Goal: Task Accomplishment & Management: Manage account settings

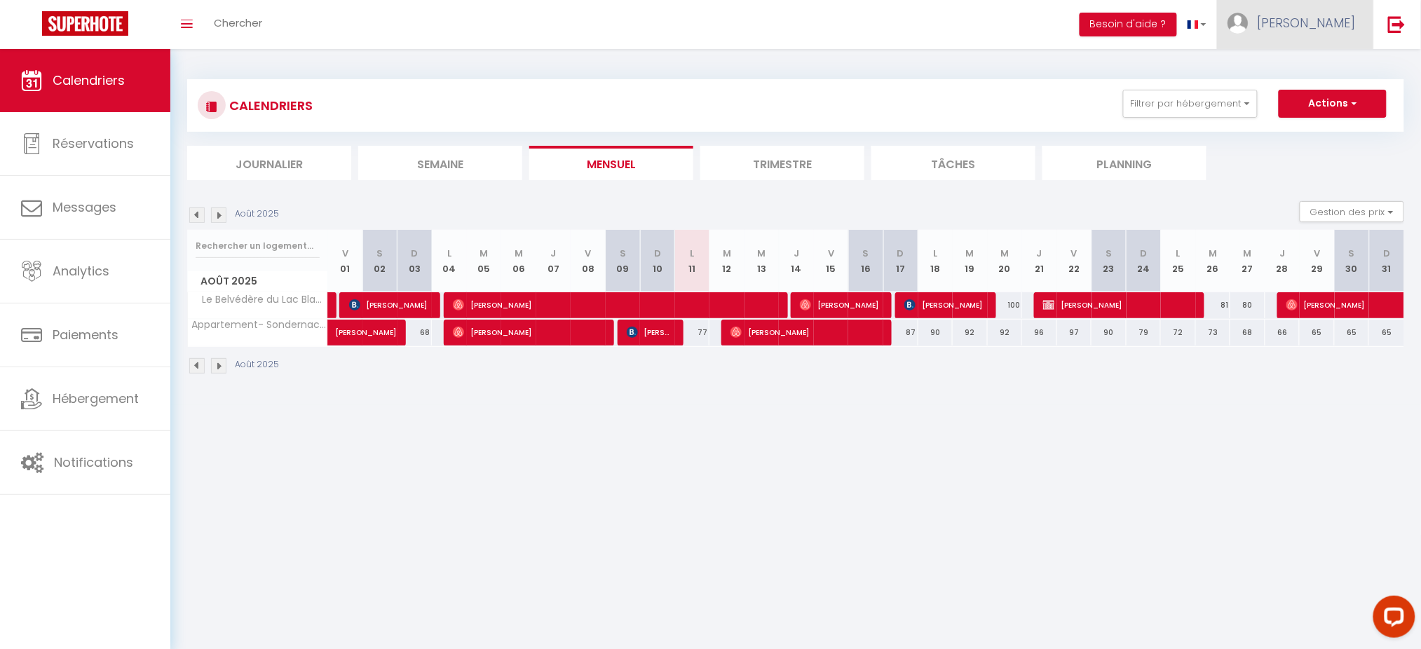
click at [1359, 31] on link "[PERSON_NAME]" at bounding box center [1295, 24] width 156 height 49
click at [1343, 67] on link "Paramètres" at bounding box center [1317, 70] width 104 height 24
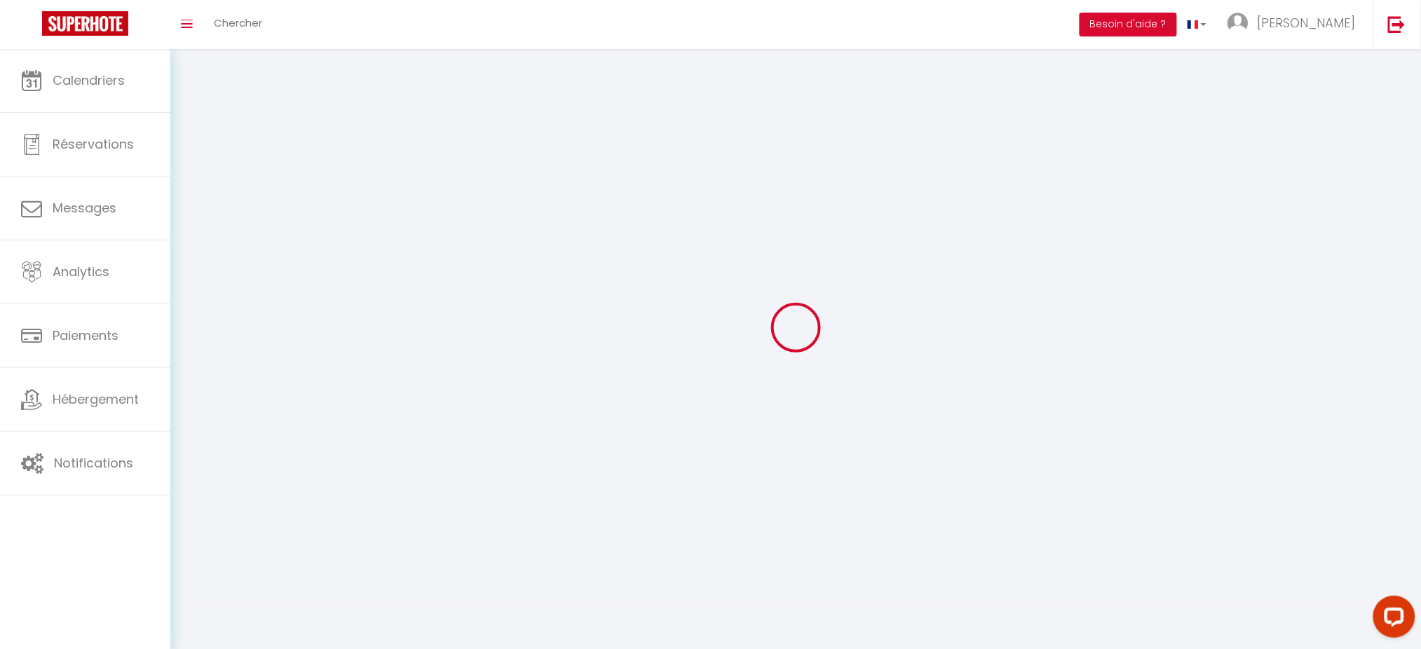
type input "jl0zu7NLP5PNOEuvIiy895Su0"
type input "mzQT6lFHJKgyupiAxZsJJ1Q9b"
type input "[URL][DOMAIN_NAME]"
select select "fr"
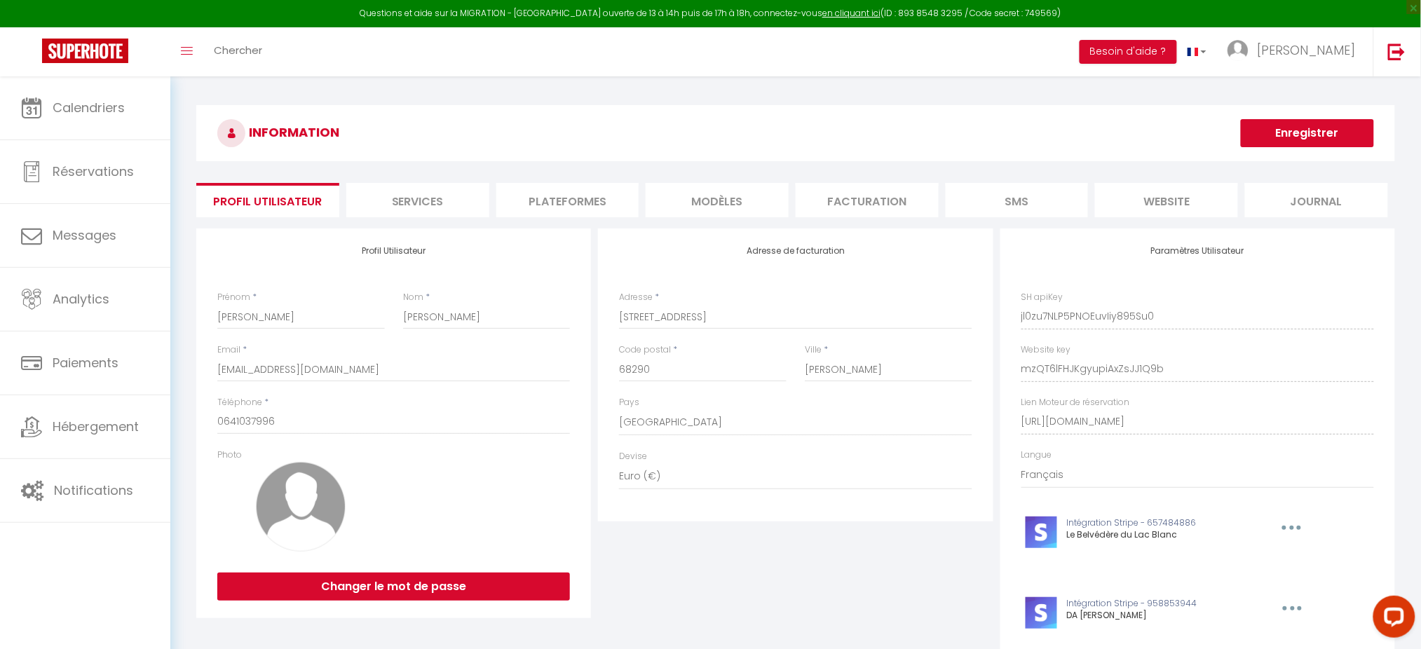
click at [570, 200] on li "Plateformes" at bounding box center [567, 200] width 143 height 34
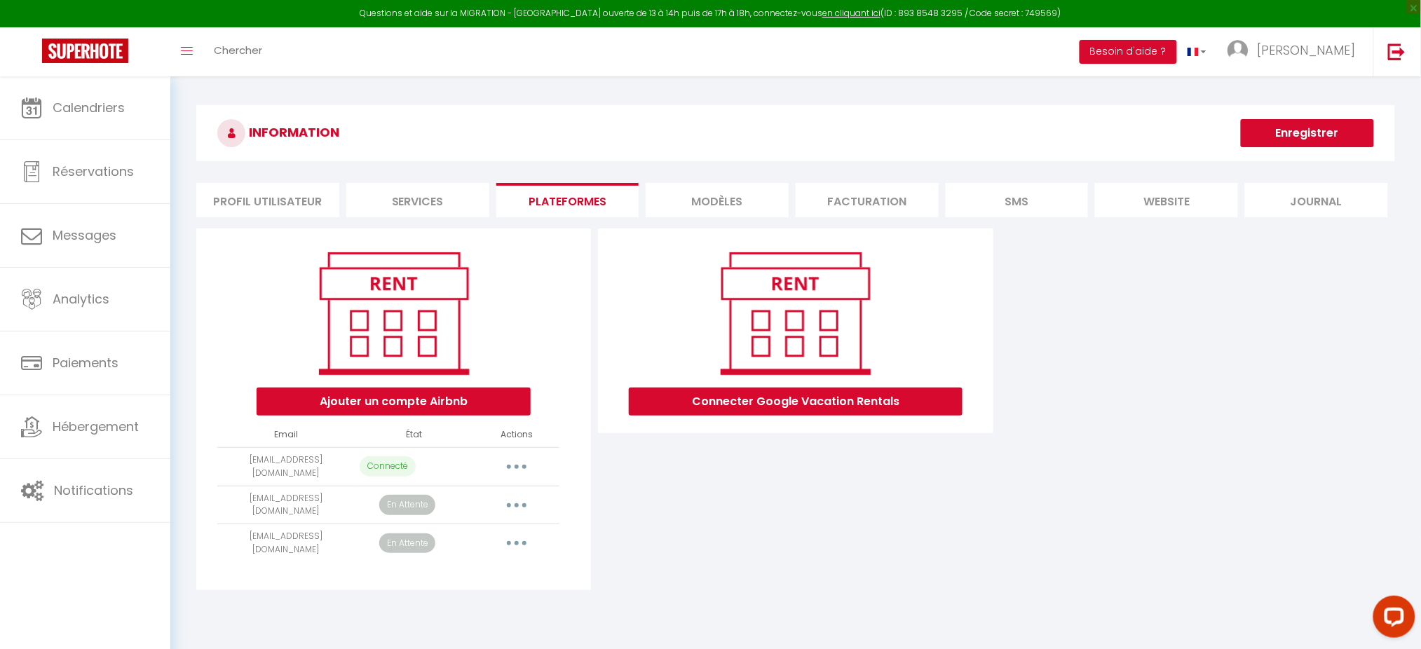
scroll to position [76, 0]
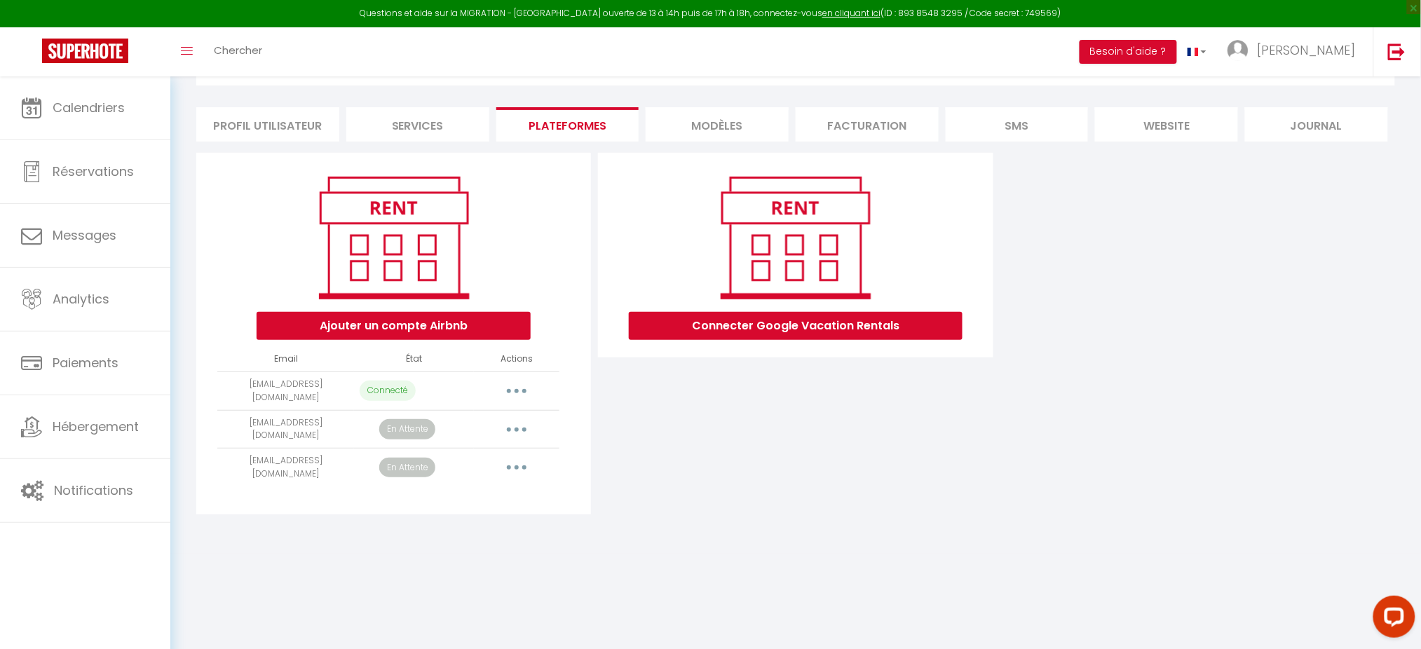
click at [938, 519] on div "INFORMATION Enregistrer Profil Utilisateur Services Plateformes MODÈLES Factura…" at bounding box center [795, 277] width 1250 height 553
click at [514, 427] on icon "button" at bounding box center [516, 429] width 4 height 4
click at [491, 510] on link "Reconnecter le compte" at bounding box center [454, 512] width 155 height 24
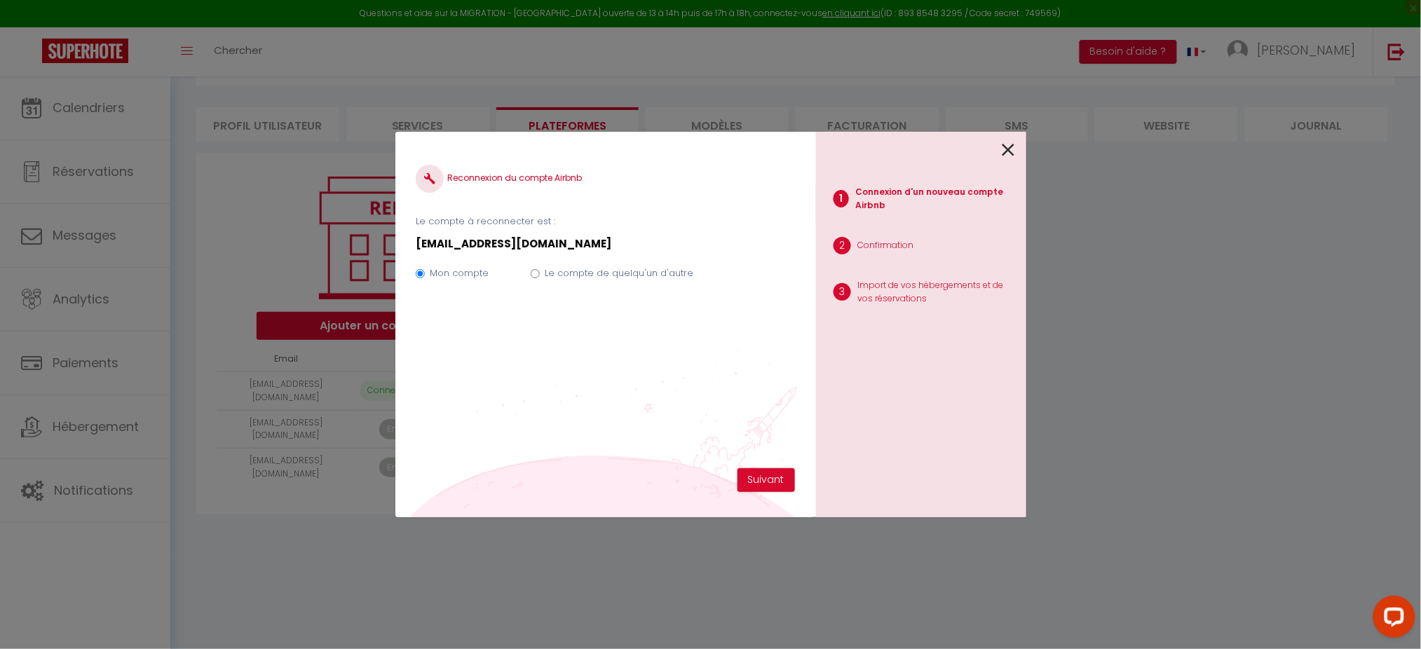
click at [1004, 151] on icon at bounding box center [1008, 149] width 13 height 21
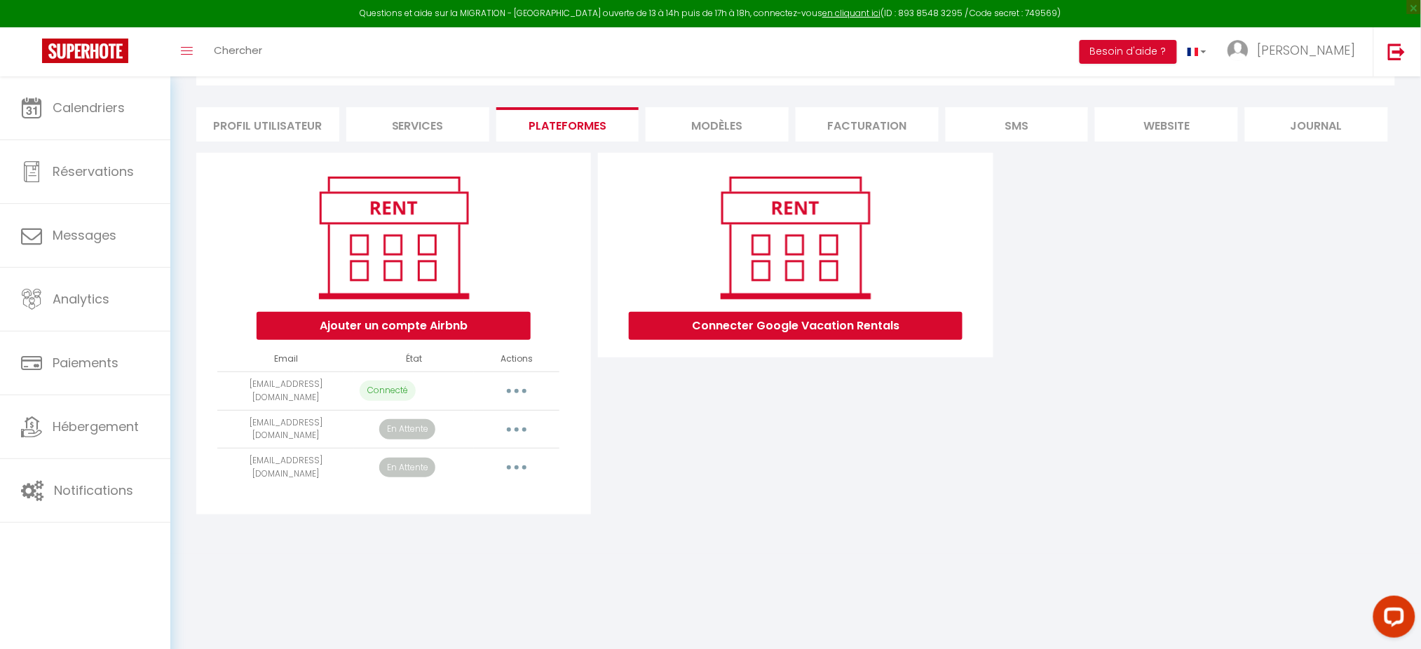
click at [518, 427] on icon "button" at bounding box center [516, 429] width 4 height 4
click at [476, 503] on link "Reconnecter le compte" at bounding box center [454, 512] width 155 height 24
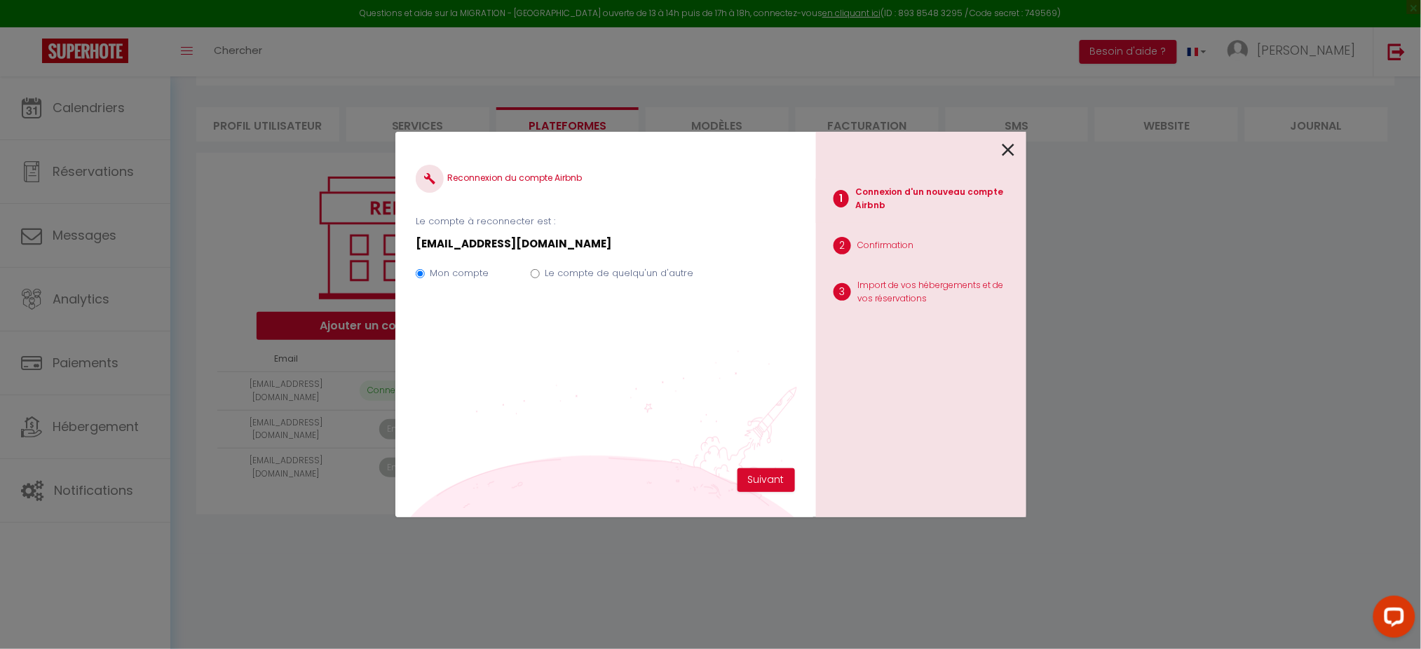
click at [652, 280] on label "Le compte de quelqu'un d'autre" at bounding box center [619, 273] width 149 height 14
click at [540, 278] on input "Le compte de quelqu'un d'autre" at bounding box center [535, 273] width 9 height 9
radio input "true"
radio input "false"
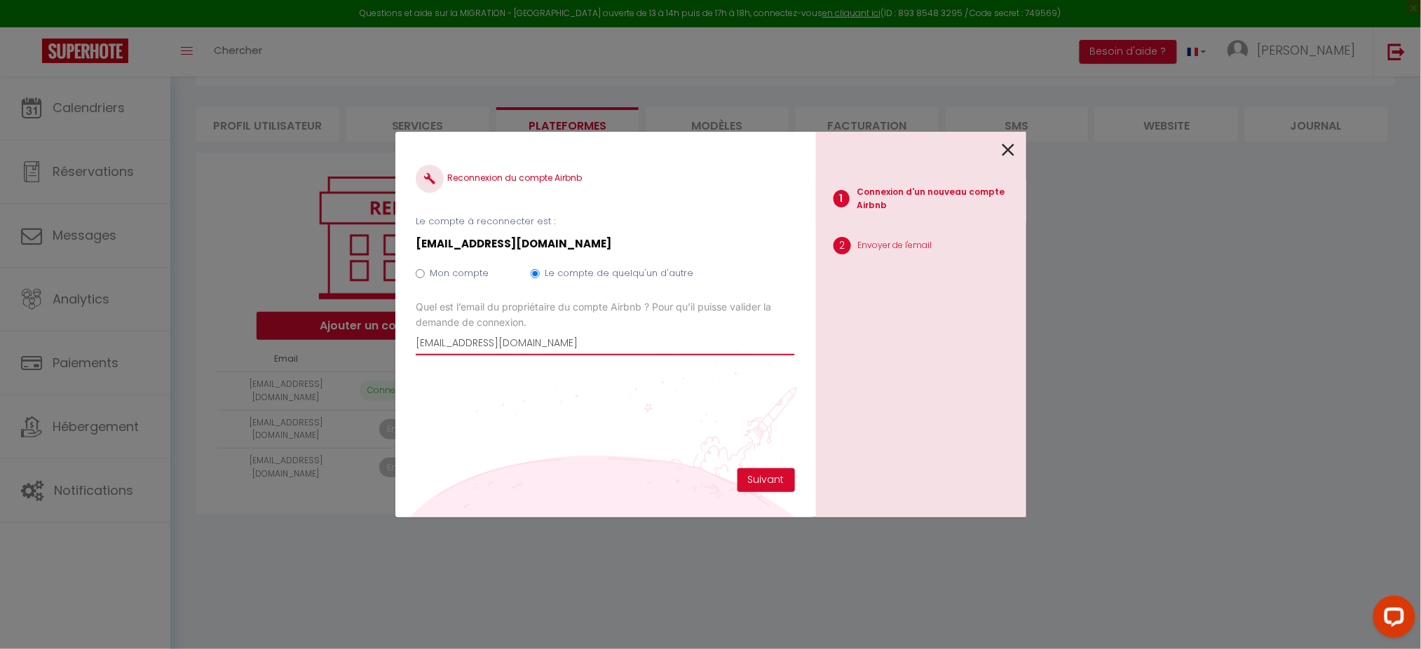
click at [499, 344] on input "[EMAIL_ADDRESS][DOMAIN_NAME]" at bounding box center [605, 342] width 378 height 25
click at [1009, 149] on icon at bounding box center [1008, 149] width 13 height 21
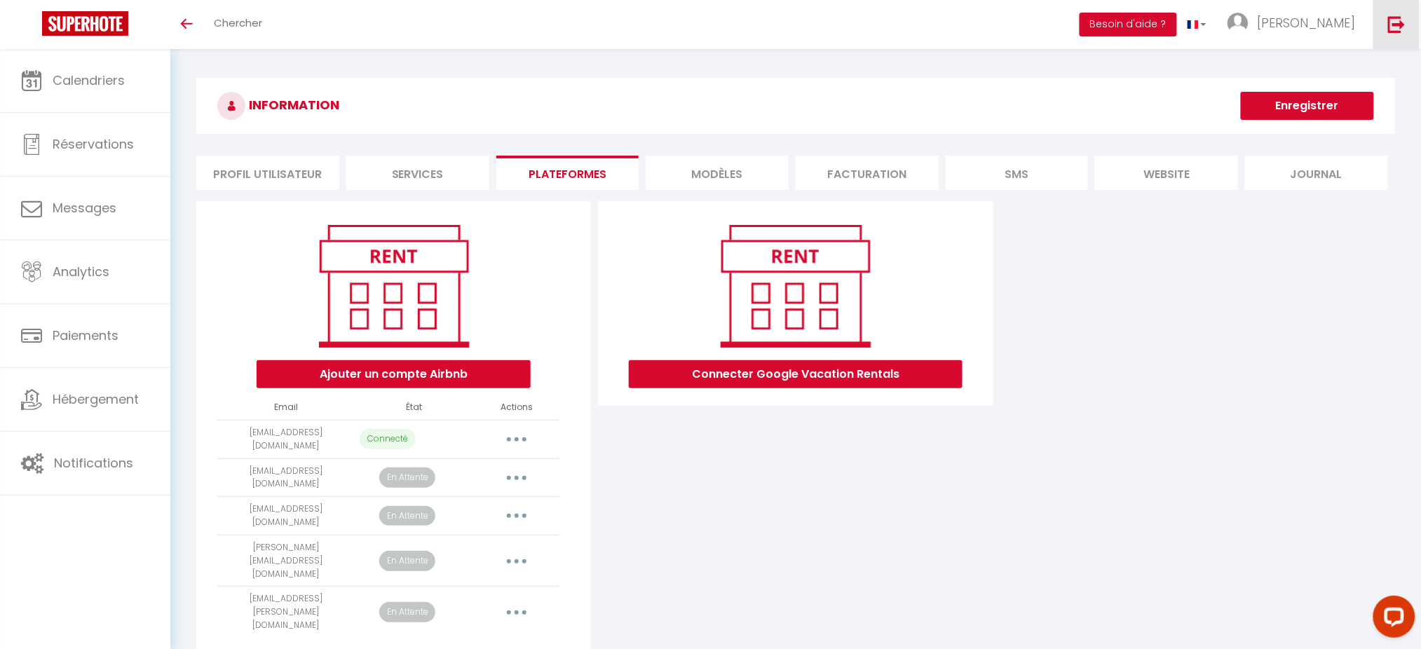
click at [1407, 34] on link at bounding box center [1396, 24] width 46 height 49
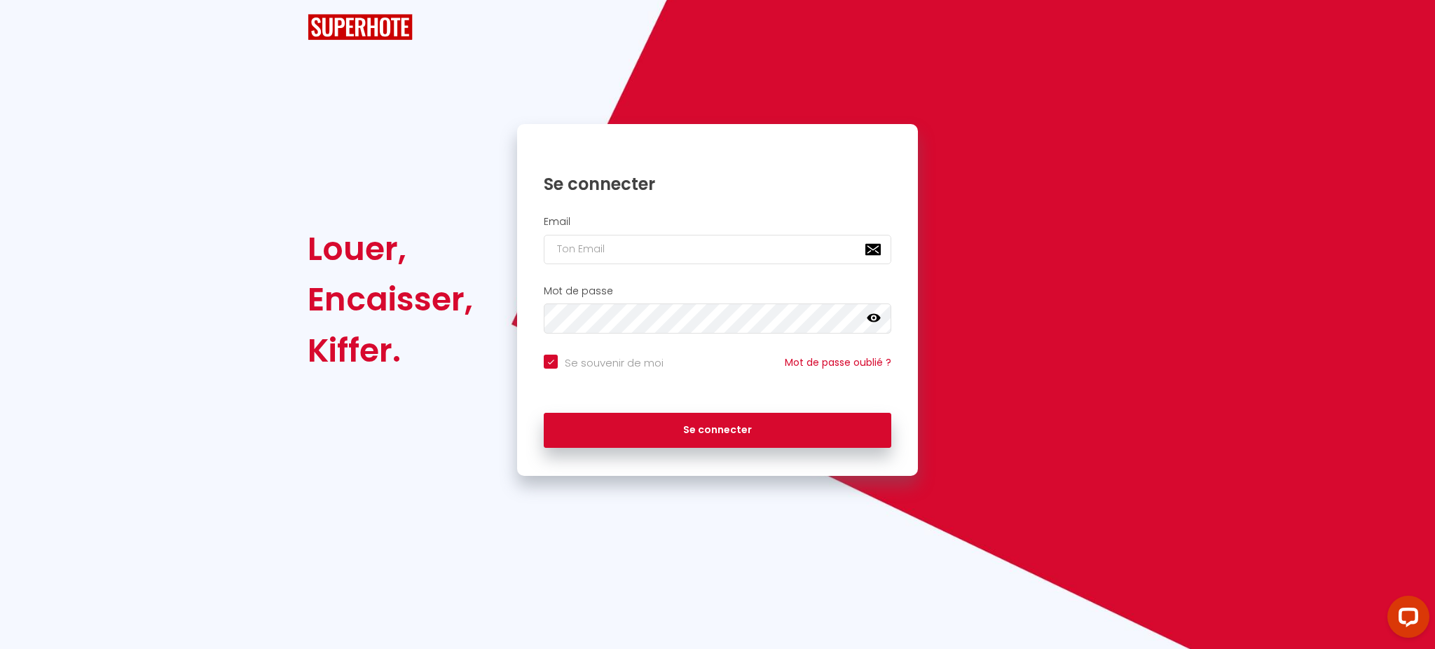
checkbox input "true"
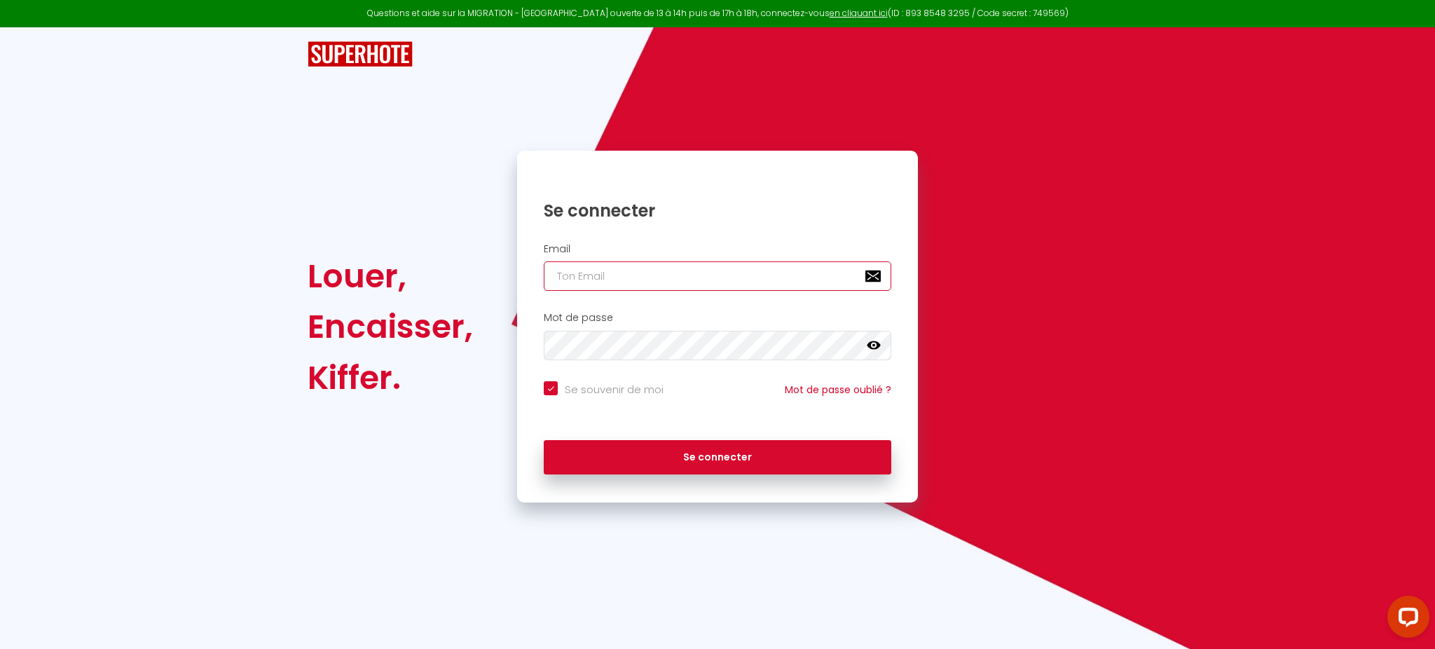
type input "[PERSON_NAME][EMAIL_ADDRESS][DOMAIN_NAME]"
checkbox input "true"
click at [644, 276] on input "[PERSON_NAME][EMAIL_ADDRESS][DOMAIN_NAME]" at bounding box center [718, 275] width 348 height 29
paste input "magestionzen68@gmail"
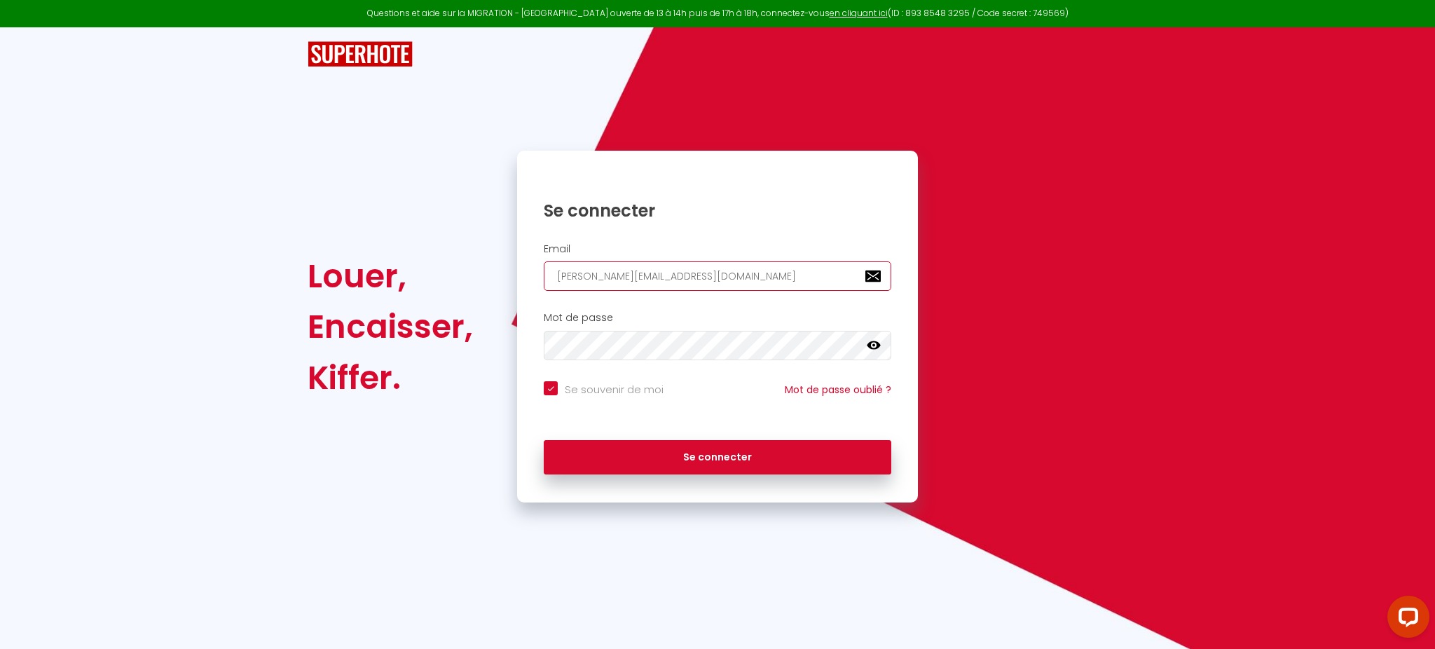
type input "[EMAIL_ADDRESS][DOMAIN_NAME]"
checkbox input "true"
click at [644, 276] on input "[EMAIL_ADDRESS][DOMAIN_NAME]" at bounding box center [718, 275] width 348 height 29
type input "[EMAIL_ADDRESS][DOMAIN_NAME]"
click at [544, 440] on button "Se connecter" at bounding box center [718, 457] width 348 height 35
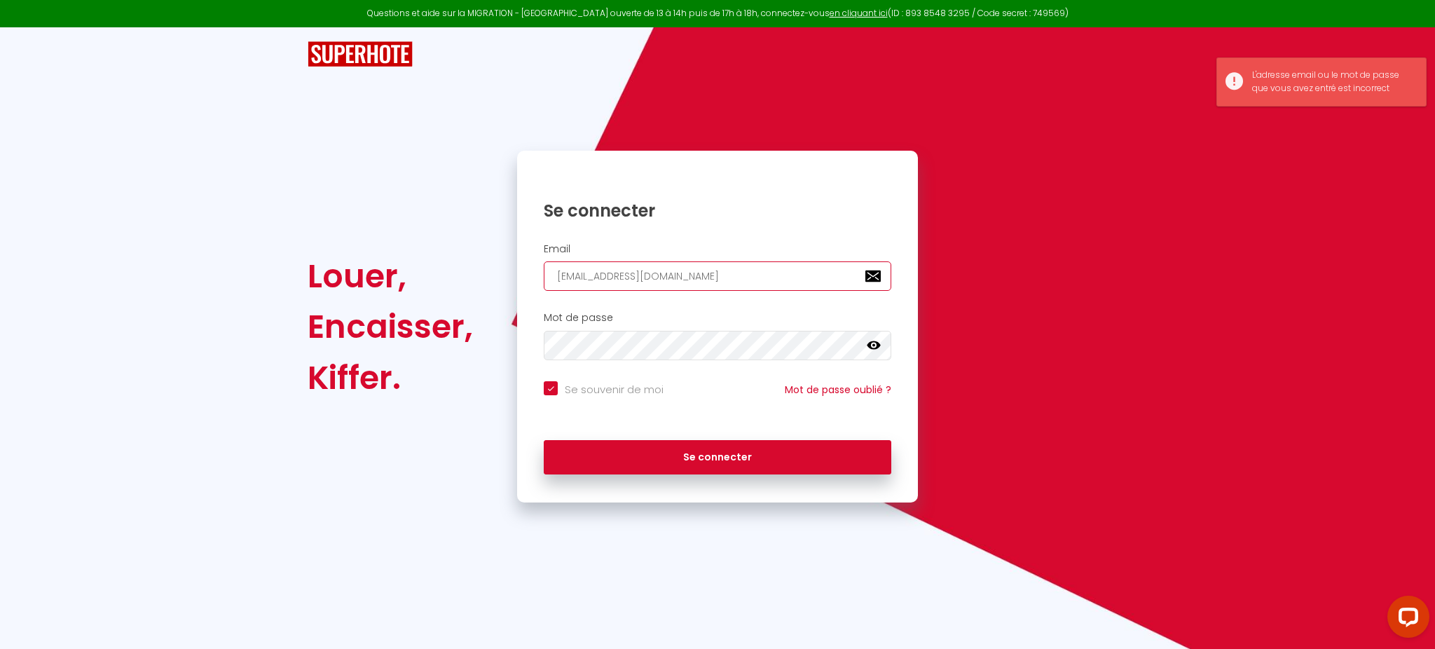
click at [544, 440] on button "Se connecter" at bounding box center [718, 457] width 348 height 35
checkbox input "true"
click at [738, 284] on input "[EMAIL_ADDRESS][DOMAIN_NAME]" at bounding box center [718, 275] width 348 height 29
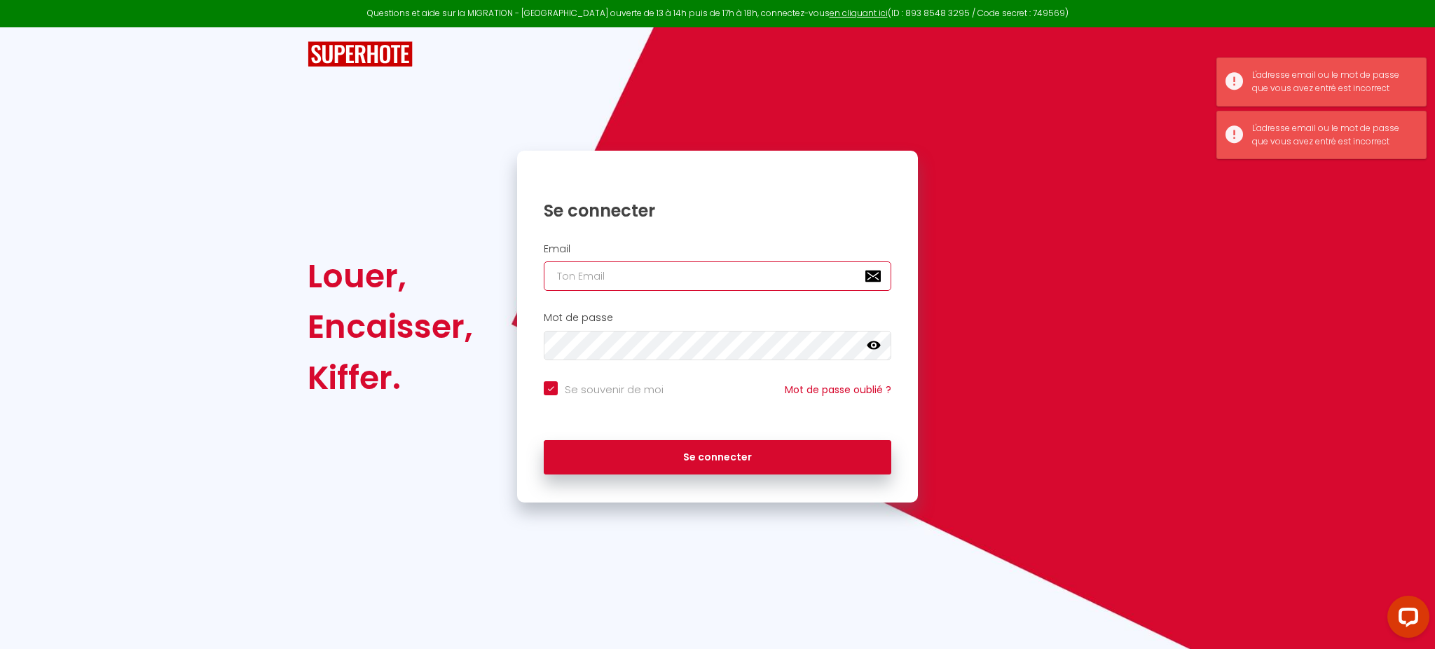
checkbox input "true"
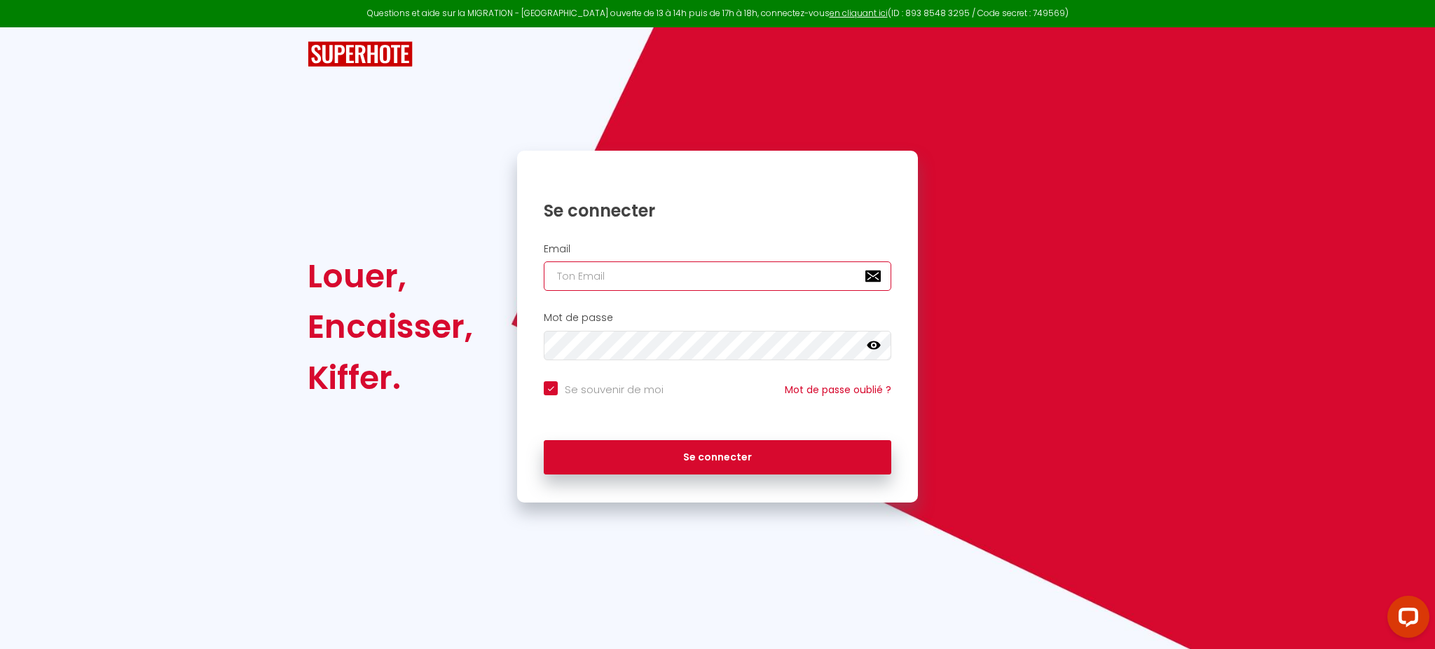
paste input "conciergeriedelabaiedemorlaix@gmail.com"
type input "conciergeriedelabaiedemorlaix@gmail.com"
checkbox input "true"
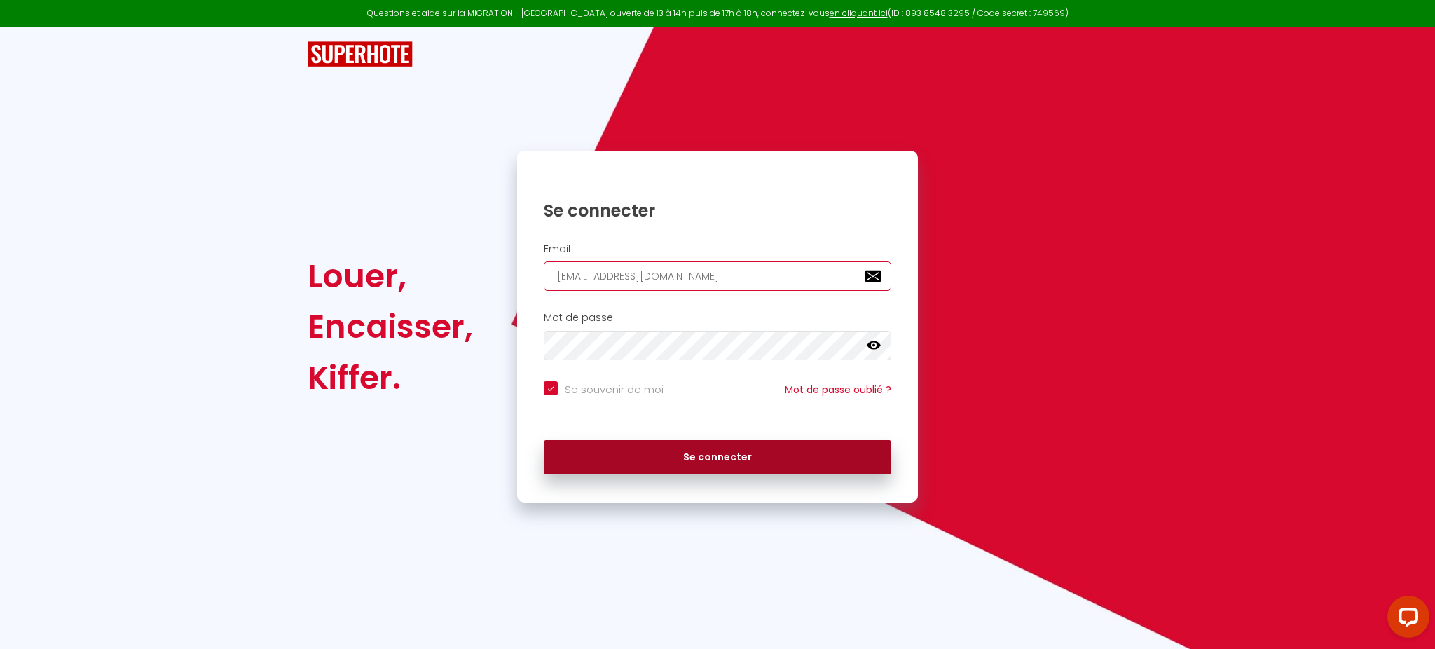
type input "conciergeriedelabaiedemorlaix@gmail.com"
click at [544, 440] on button "Se connecter" at bounding box center [718, 457] width 348 height 35
checkbox input "true"
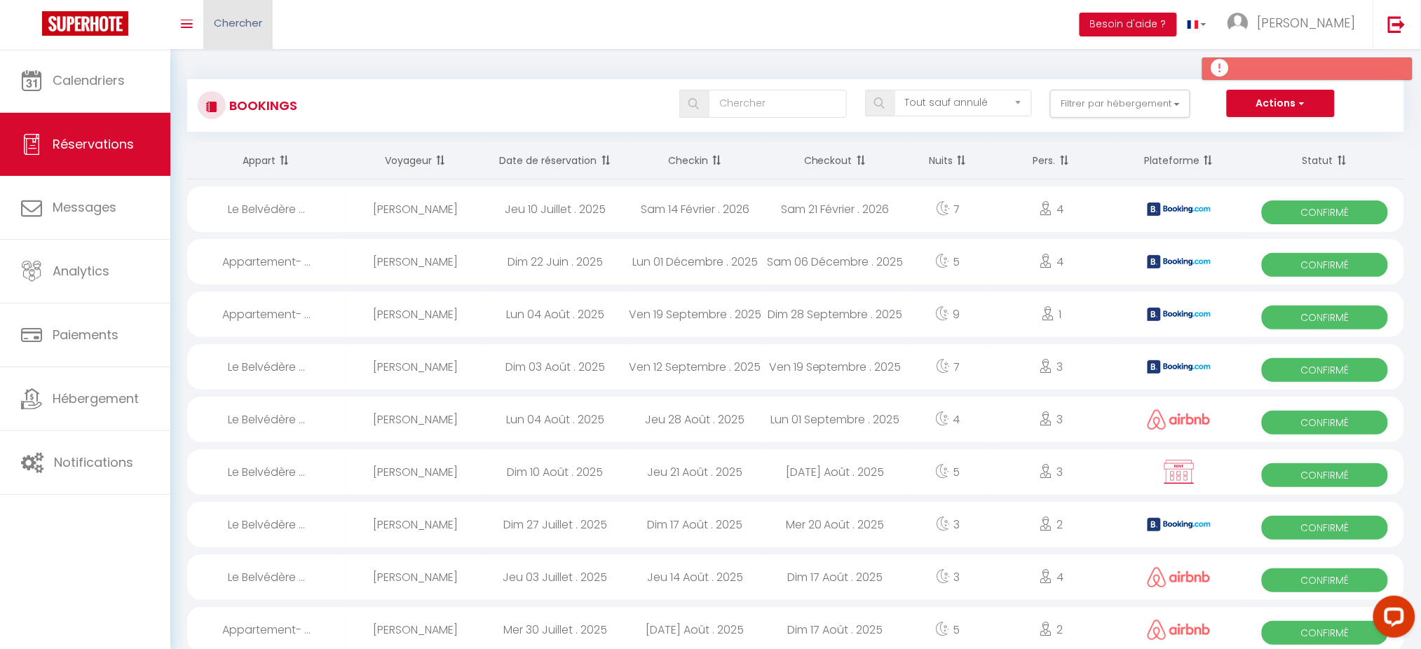
click at [259, 15] on span "Chercher" at bounding box center [238, 22] width 48 height 15
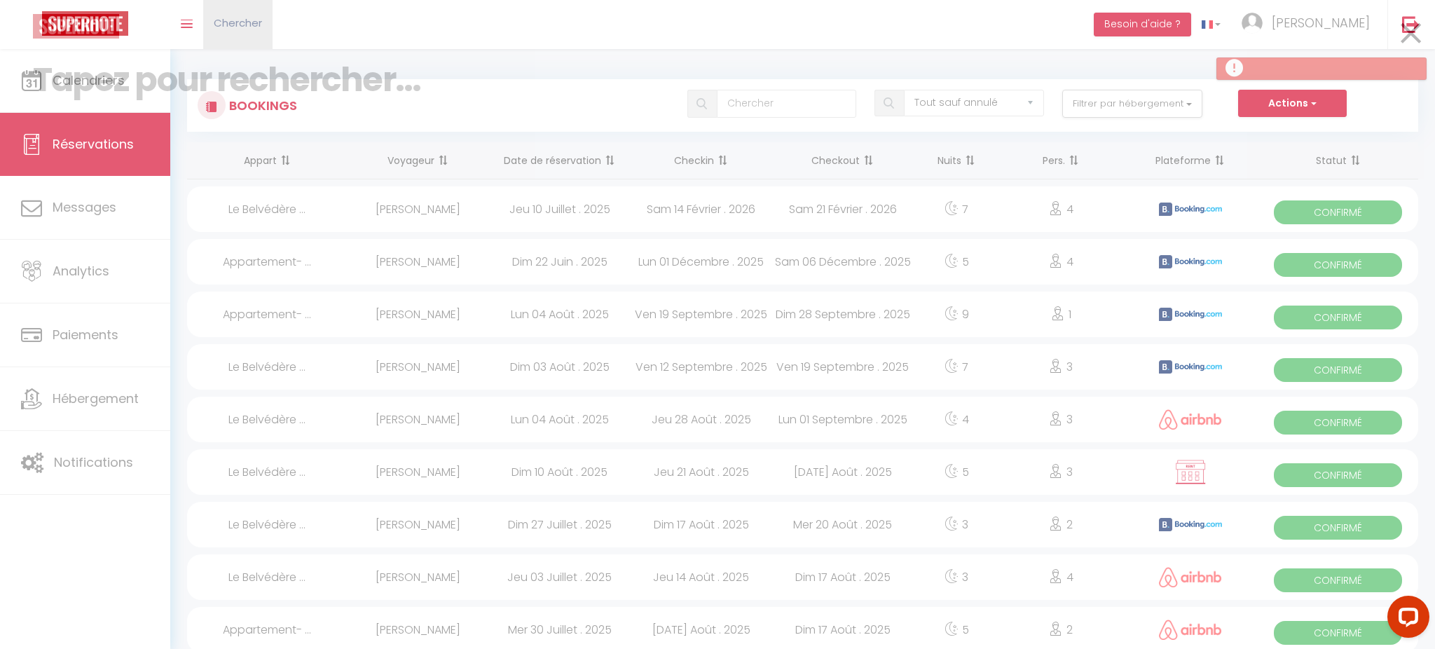
paste input "6208760"
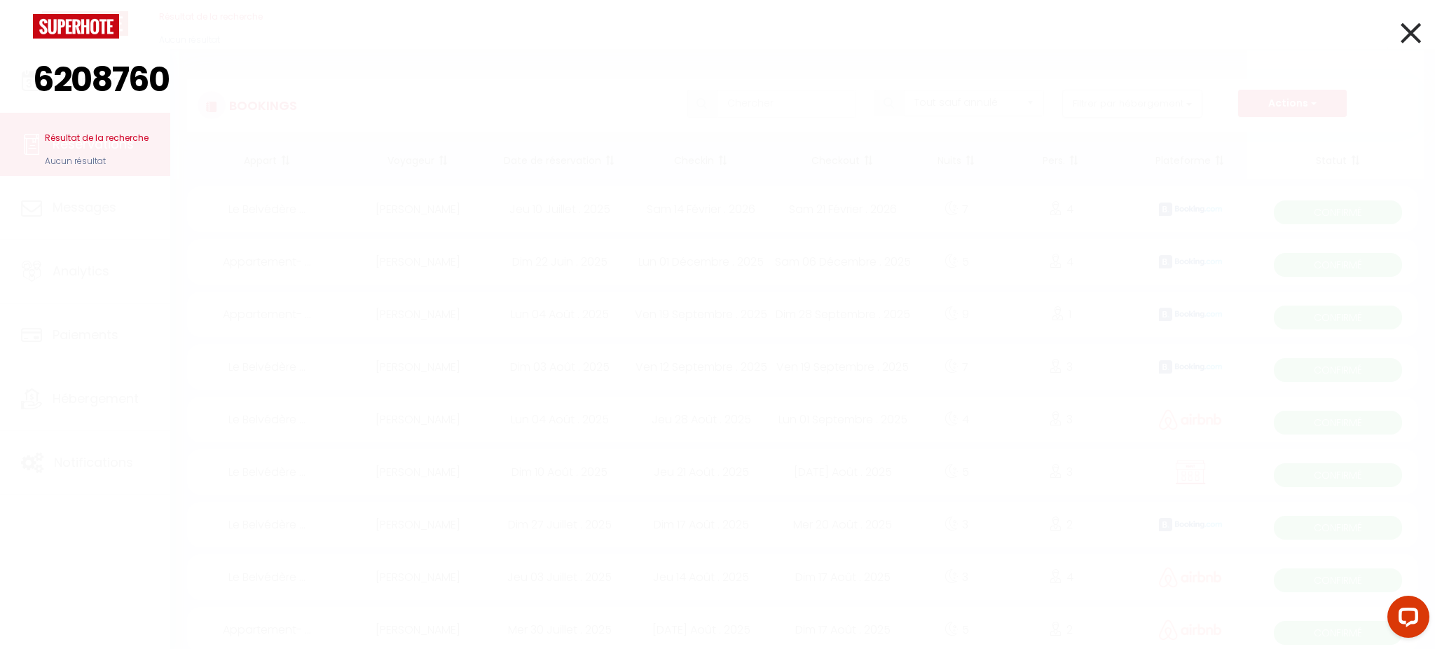
type input "6208760"
click at [1420, 28] on icon at bounding box center [1411, 32] width 20 height 35
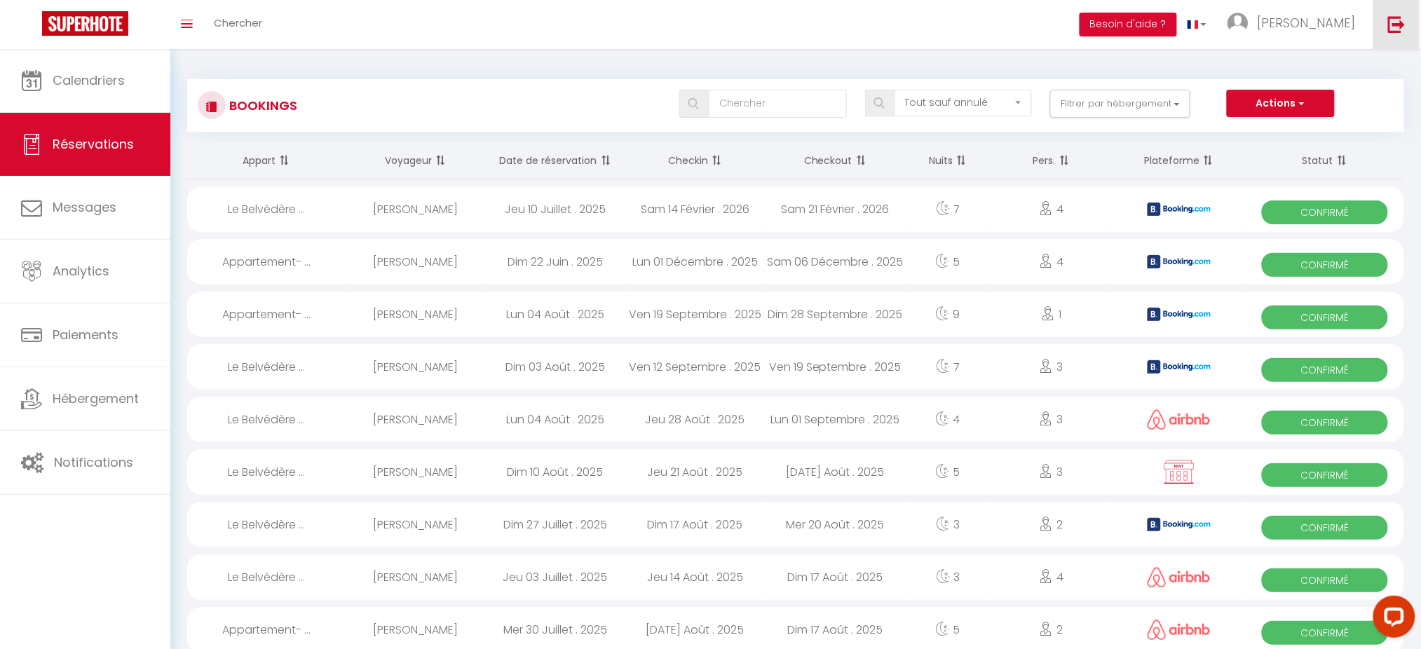
click at [1402, 33] on link at bounding box center [1396, 24] width 46 height 49
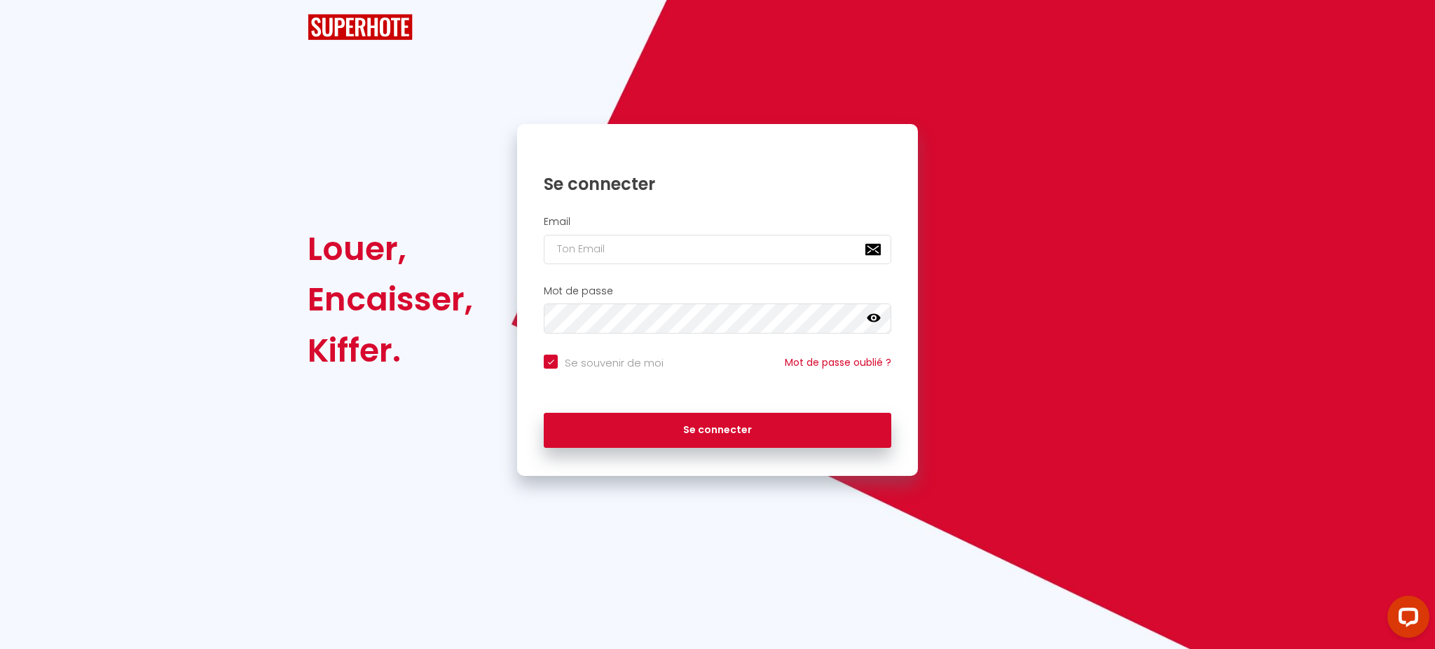
checkbox input "true"
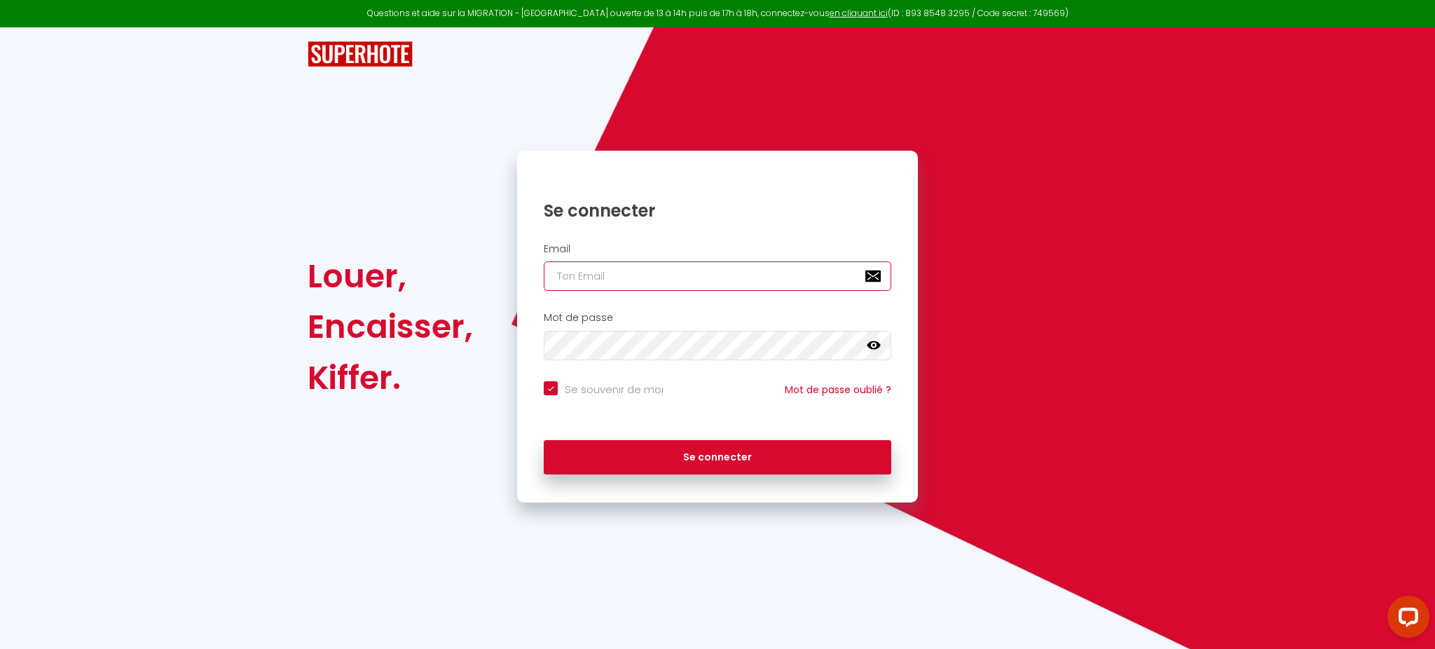
type input "[PERSON_NAME][EMAIL_ADDRESS][DOMAIN_NAME]"
checkbox input "true"
click at [678, 267] on input "[PERSON_NAME][EMAIL_ADDRESS][DOMAIN_NAME]" at bounding box center [718, 275] width 348 height 29
paste input "conciergeriedelabaiedemorlaix@gmail"
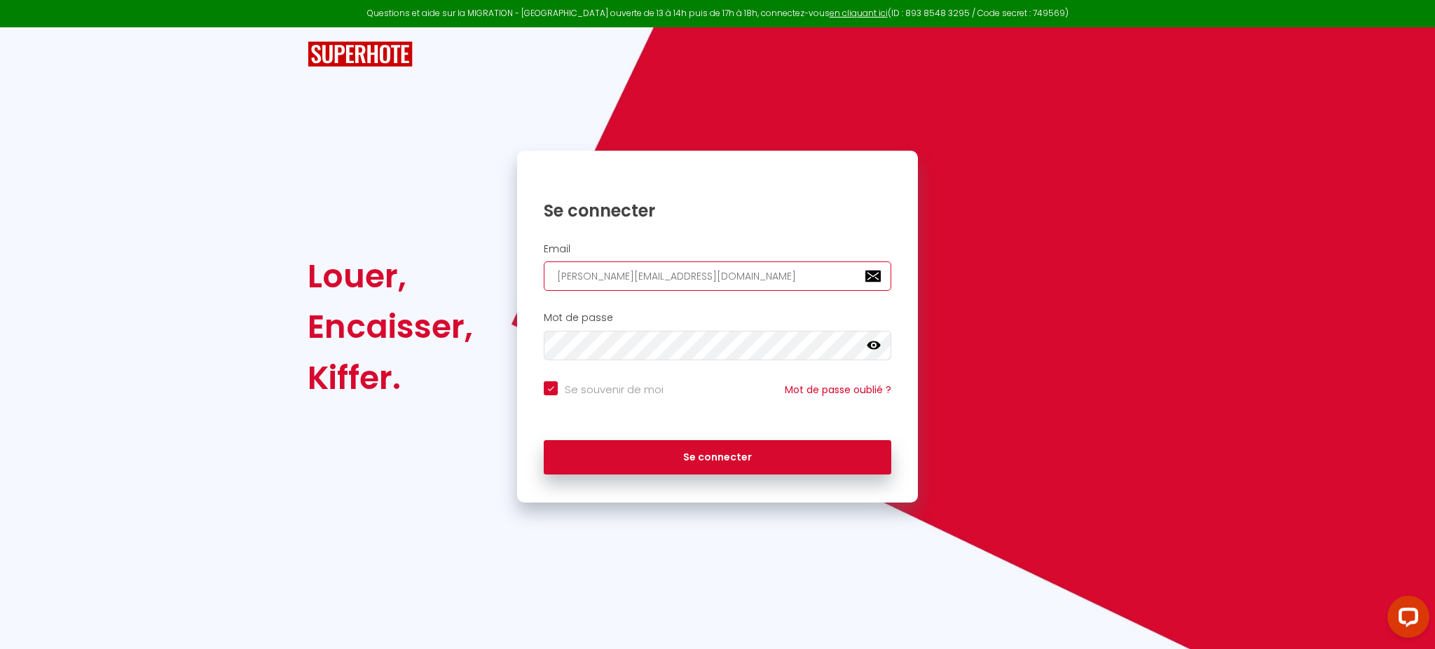
type input "conciergeriedelabaiedemorlaix@gmail.com"
checkbox input "true"
click at [678, 267] on input "conciergeriedelabaiedemorlaix@gmail.com" at bounding box center [718, 275] width 348 height 29
type input "conciergeriedelabaiedemorlaix@gmail.com"
click at [544, 440] on button "Se connecter" at bounding box center [718, 457] width 348 height 35
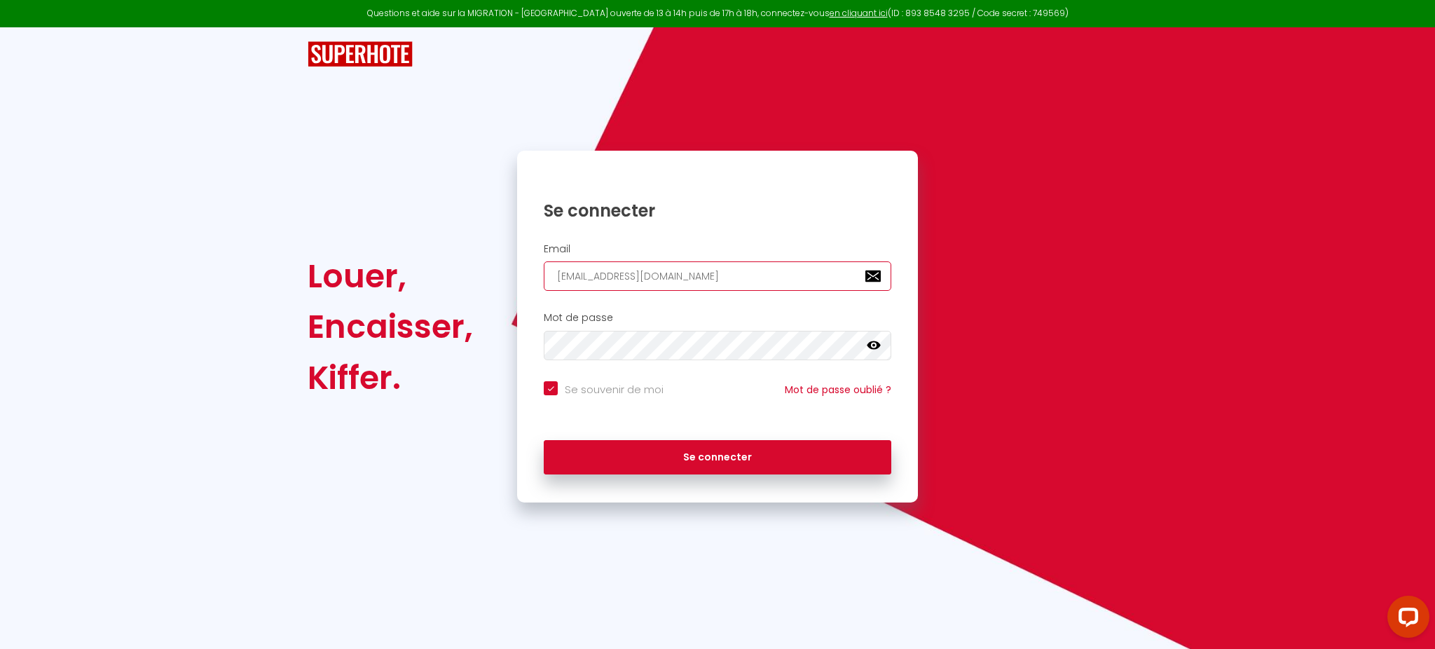
checkbox input "true"
